Goal: Find specific page/section: Find specific page/section

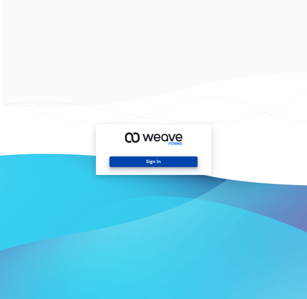
click at [117, 158] on button "Sign In" at bounding box center [153, 161] width 88 height 11
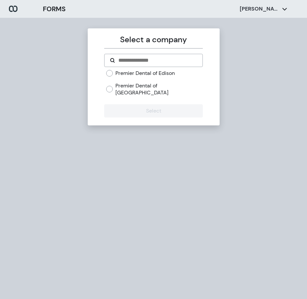
click at [155, 74] on label "Premier Dental of Edison" at bounding box center [144, 73] width 59 height 7
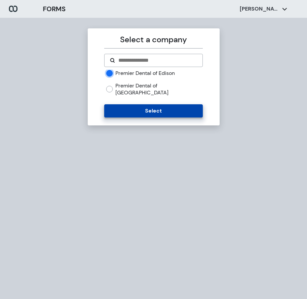
click at [166, 104] on button "Select" at bounding box center [153, 110] width 99 height 13
